Goal: Transaction & Acquisition: Purchase product/service

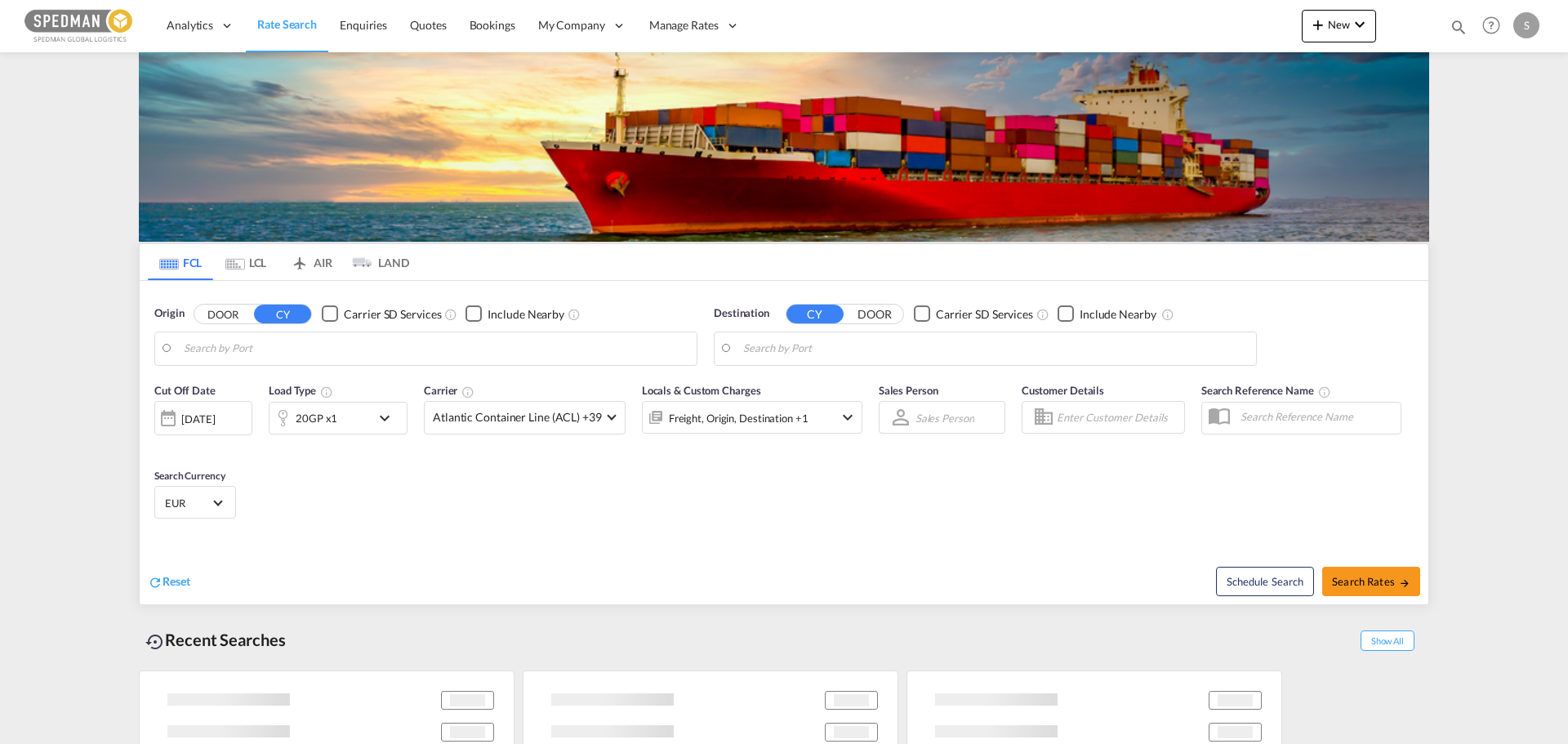
type input "[GEOGRAPHIC_DATA], [GEOGRAPHIC_DATA]"
type input "Tema, GHTEM"
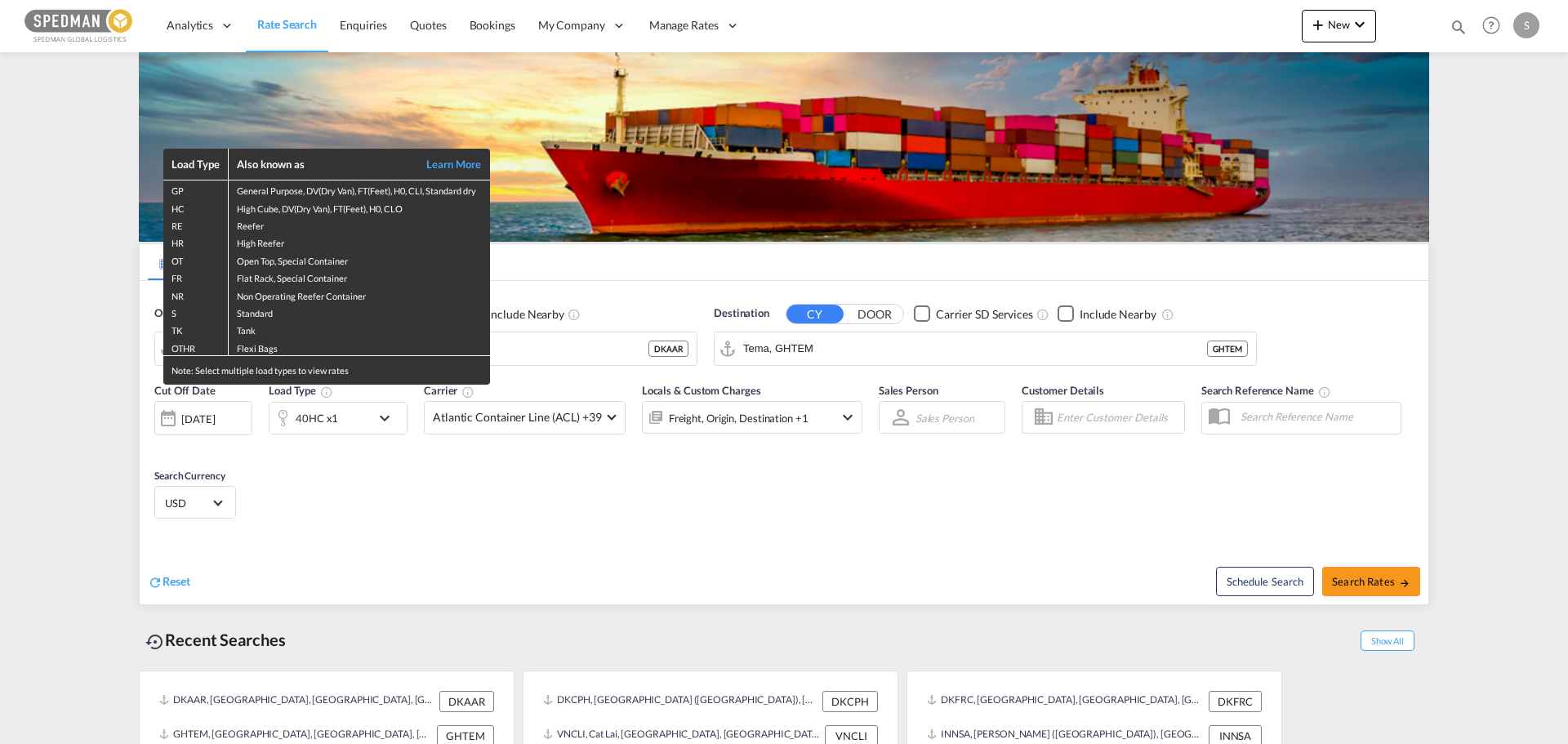
click at [570, 338] on div "Load Type Also known as Learn More GP General Purpose, DV(Dry Van), FT(Feet), H…" at bounding box center [784, 372] width 1568 height 744
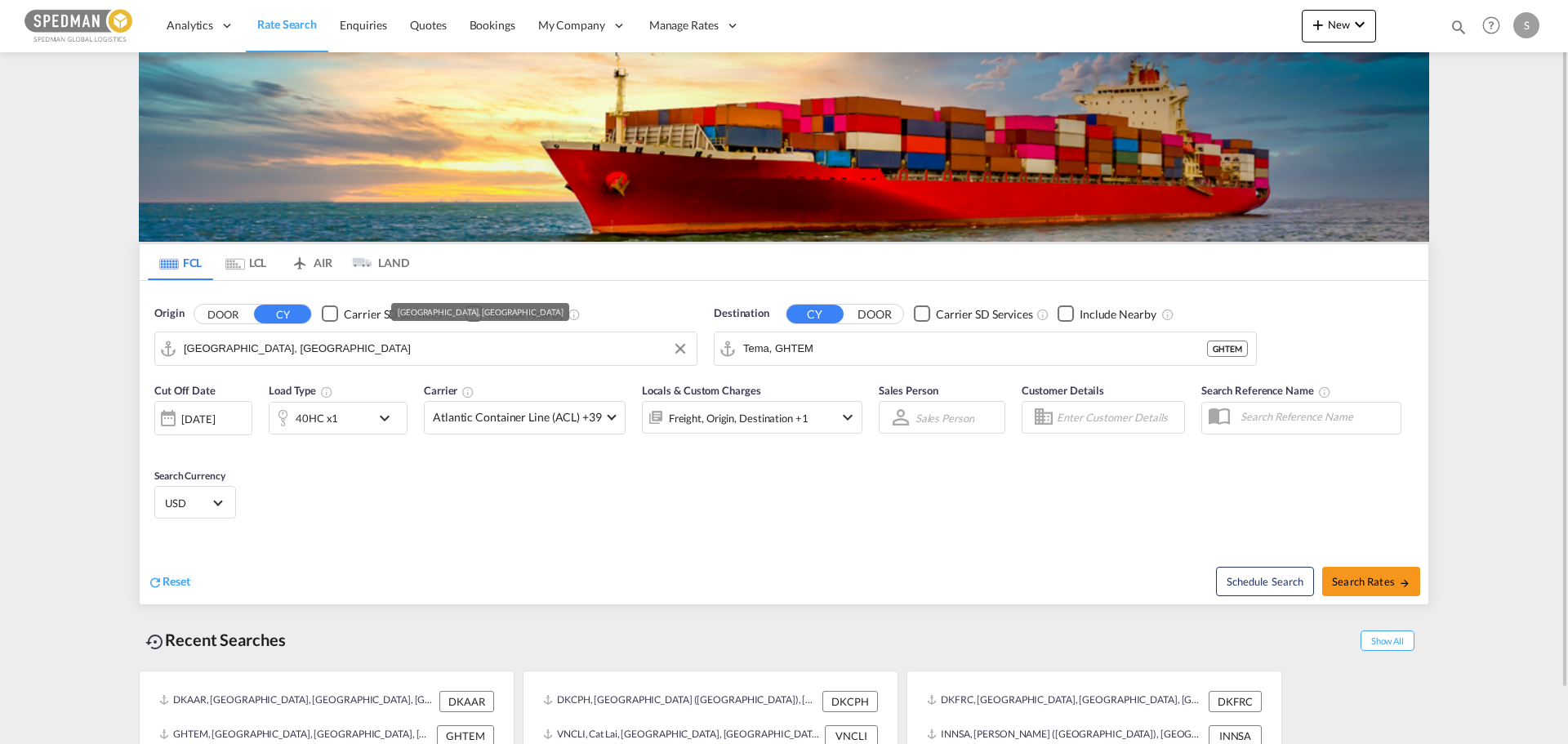
click at [552, 354] on input "[GEOGRAPHIC_DATA], [GEOGRAPHIC_DATA]" at bounding box center [436, 349] width 504 height 25
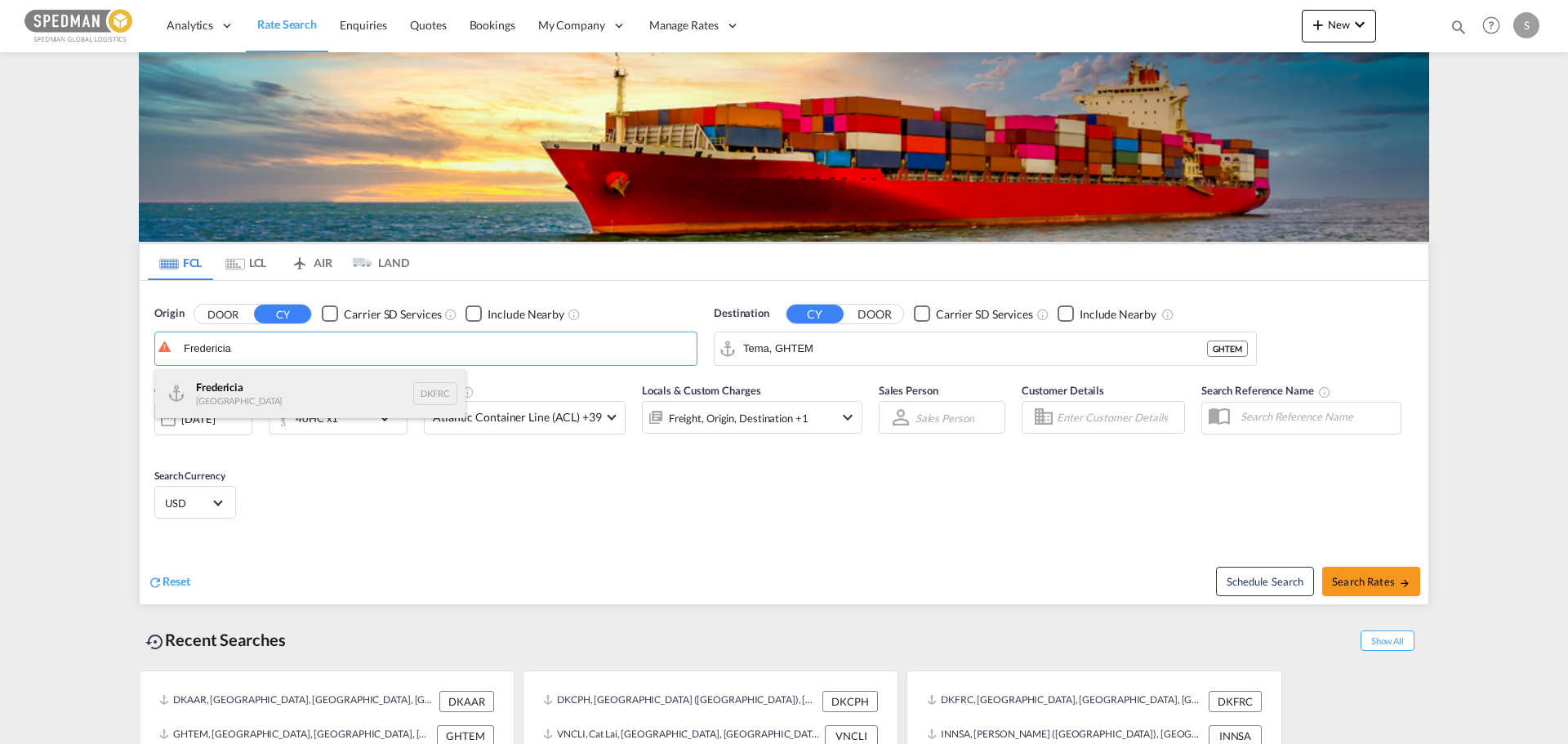
click at [339, 392] on div "Fredericia [GEOGRAPHIC_DATA] DKFRC" at bounding box center [310, 394] width 310 height 49
type input "[GEOGRAPHIC_DATA], DKFRC"
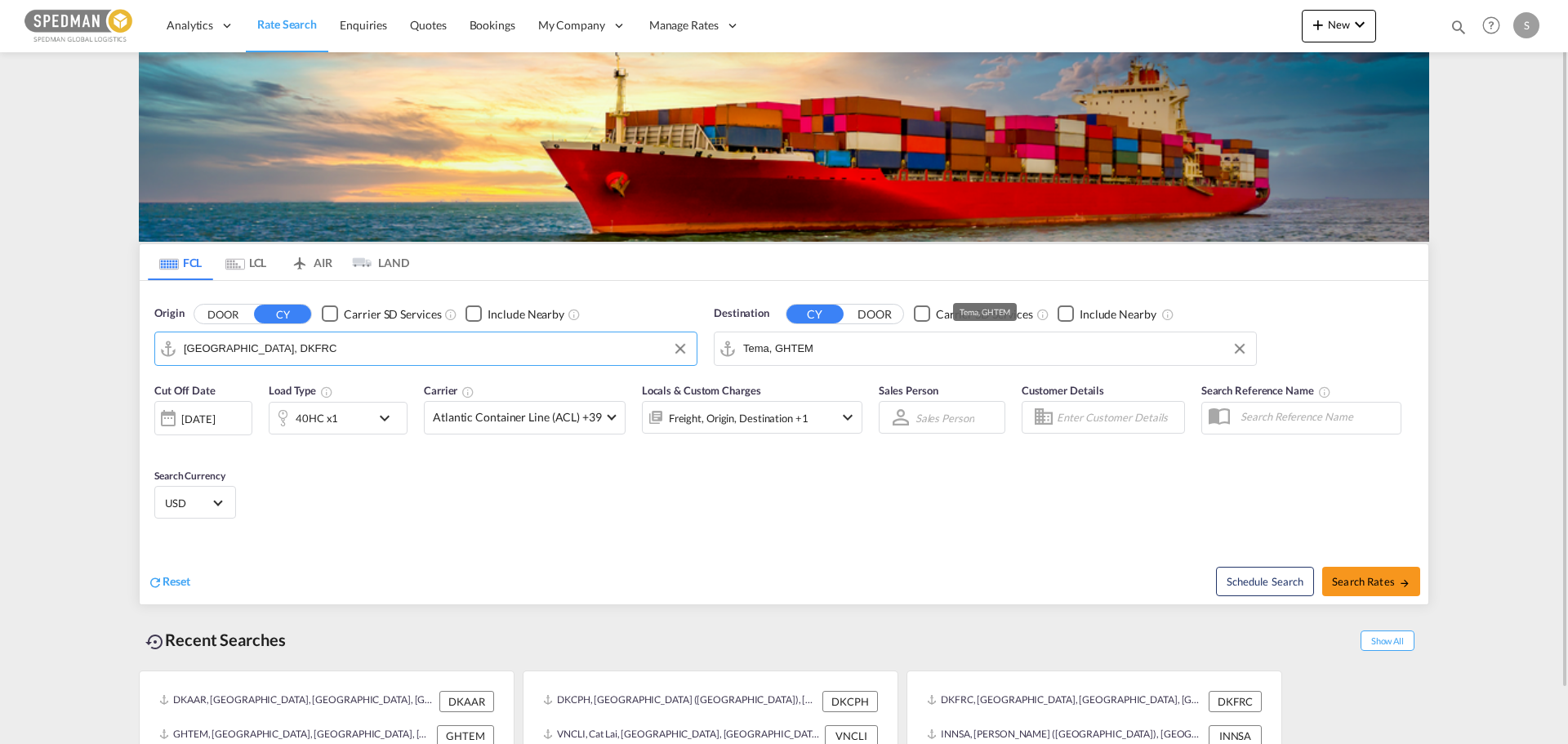
click at [1011, 341] on input "Tema, GHTEM" at bounding box center [996, 349] width 504 height 25
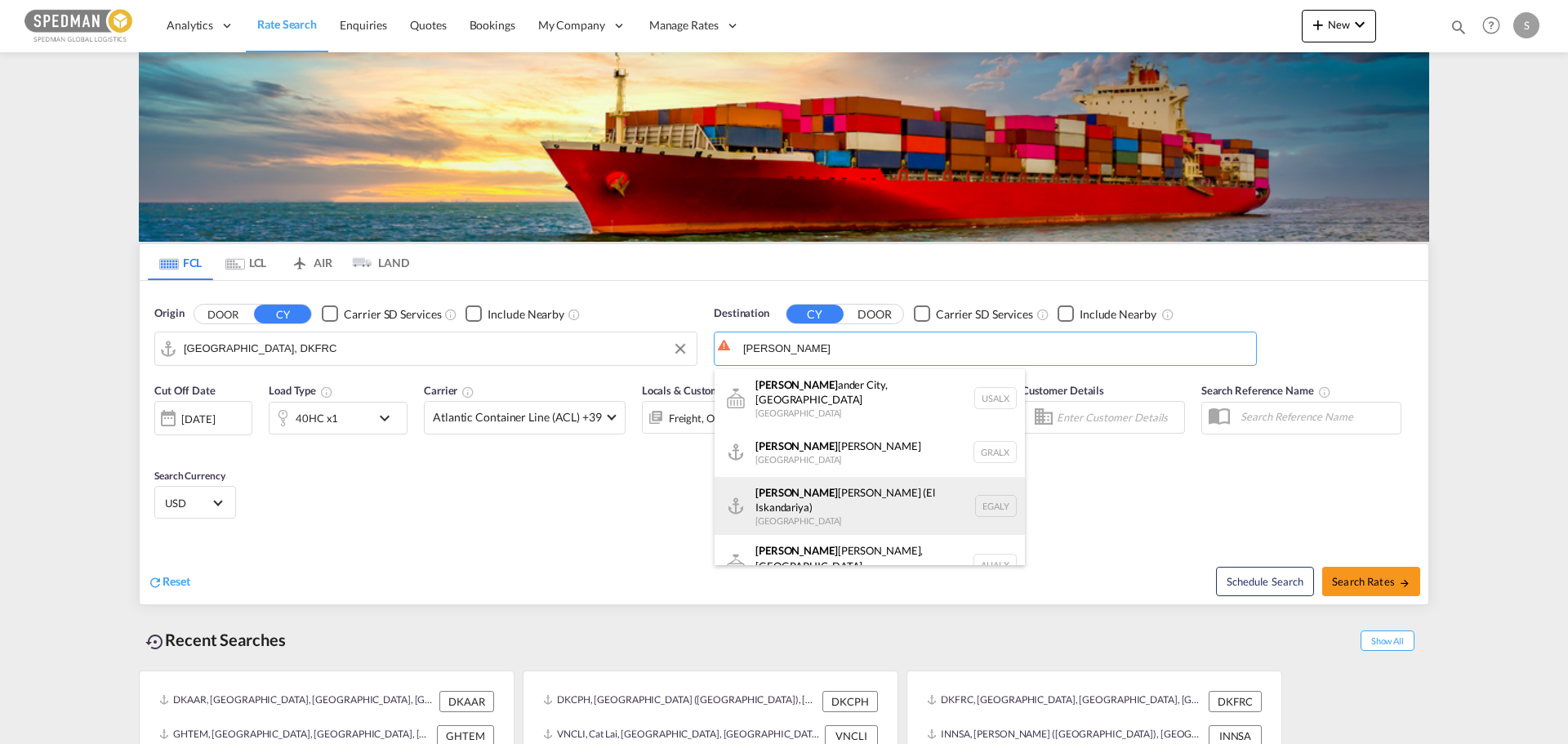
click at [862, 495] on div "[PERSON_NAME] ([PERSON_NAME]) [GEOGRAPHIC_DATA] EGALY" at bounding box center [870, 506] width 310 height 59
type input "Alexandria ([GEOGRAPHIC_DATA]), EGALY"
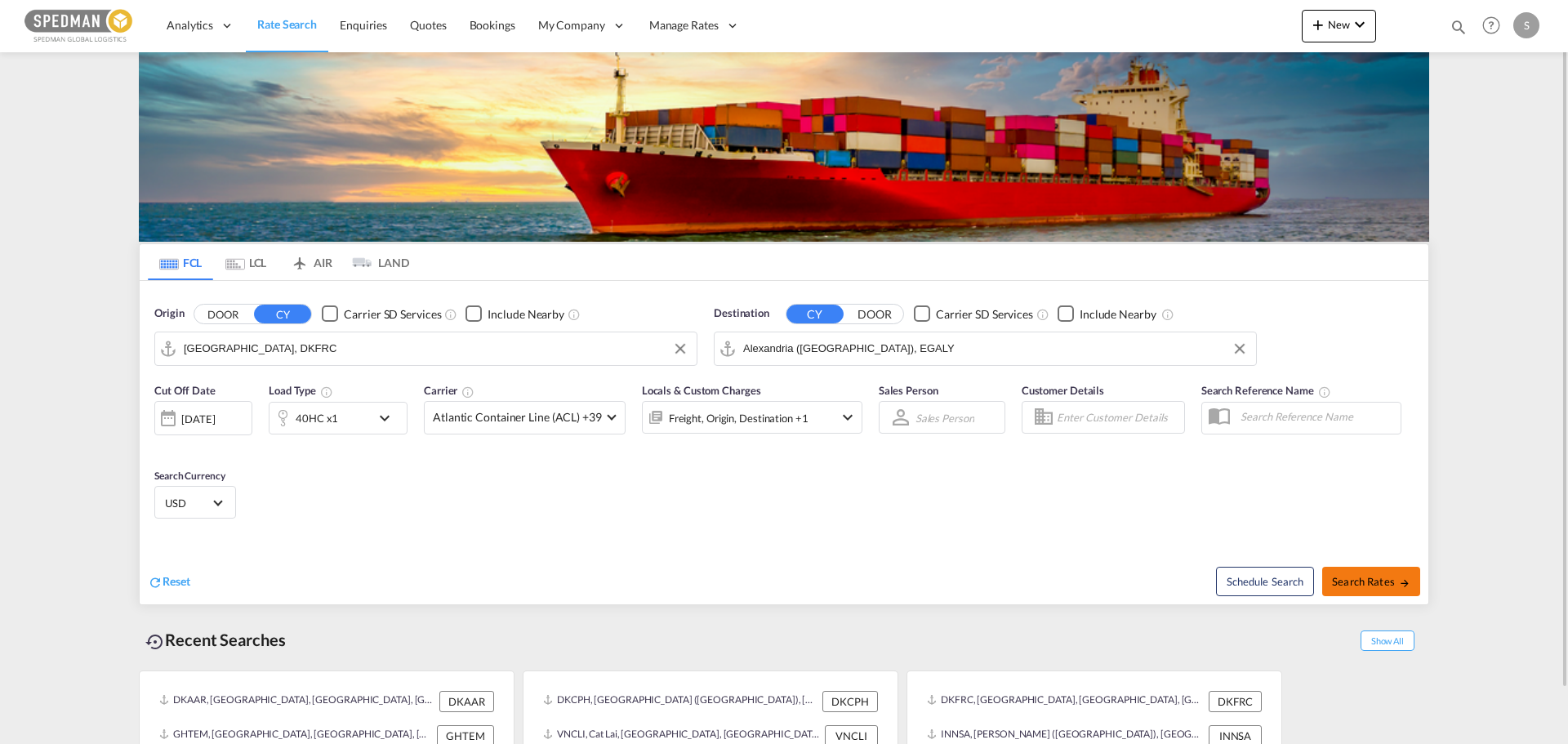
click at [1386, 576] on span "Search Rates" at bounding box center [1370, 581] width 78 height 13
type input "DKFRC to EGALY / [DATE]"
